Goal: Obtain resource: Download file/media

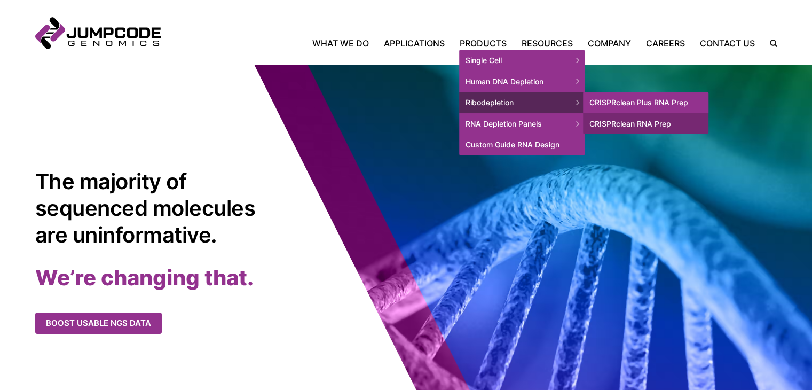
click at [633, 107] on link "CRISPRclean Plus RNA Prep" at bounding box center [645, 102] width 125 height 21
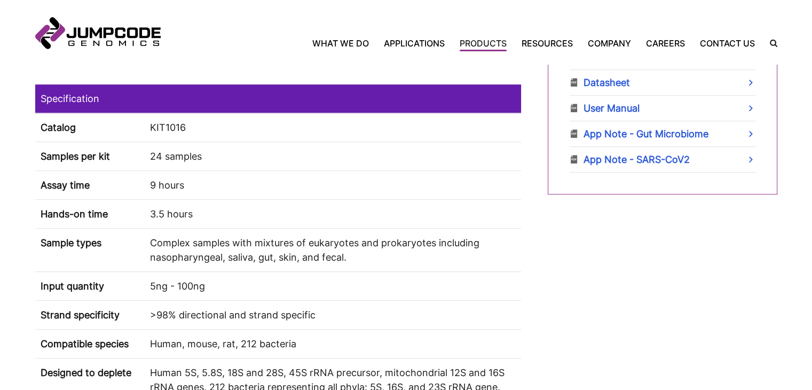
scroll to position [587, 0]
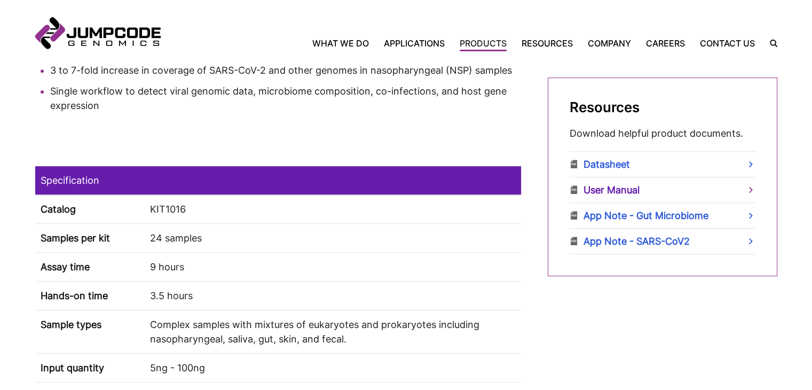
click at [621, 190] on link "User Manual" at bounding box center [663, 189] width 186 height 25
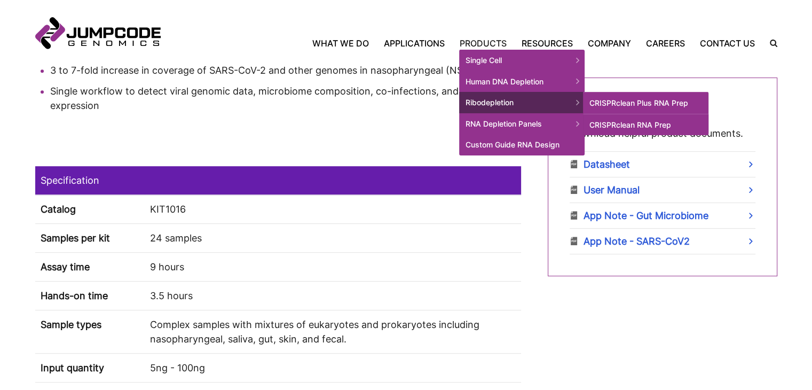
click at [627, 121] on link "CRISPRclean RNA Prep" at bounding box center [645, 124] width 125 height 21
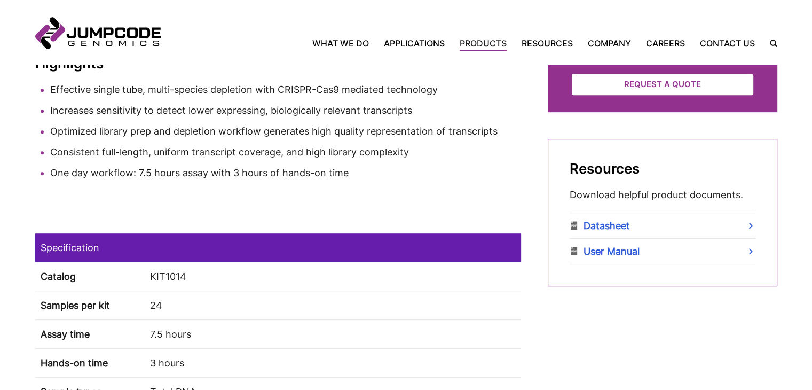
scroll to position [587, 0]
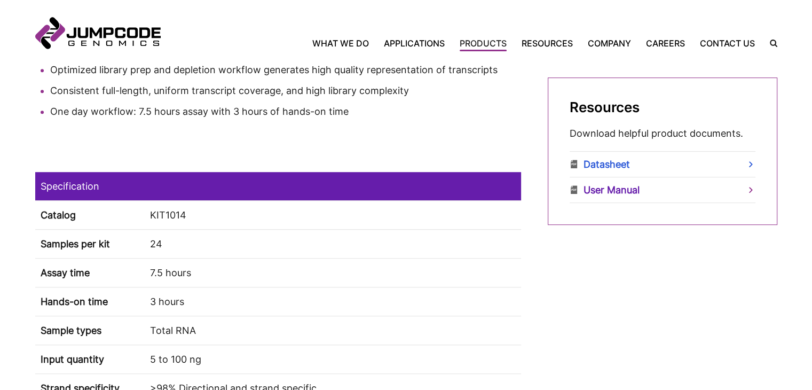
click at [620, 188] on link "User Manual" at bounding box center [663, 189] width 186 height 25
